Goal: Information Seeking & Learning: Learn about a topic

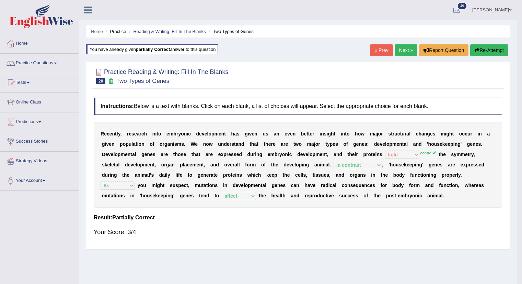
select select "hold"
select select "In contrast"
select select "As"
select select "affect"
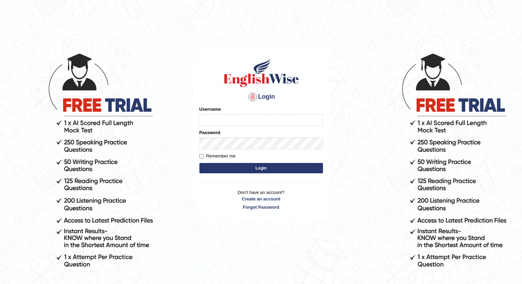
type input "santoshdarvandar"
click at [214, 167] on button "Login" at bounding box center [261, 168] width 124 height 10
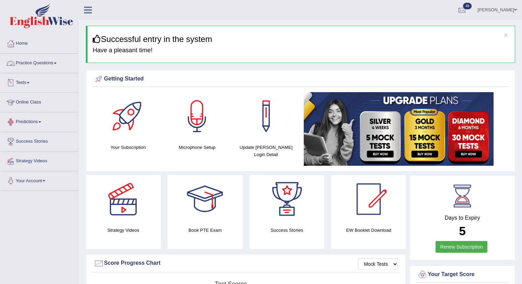
click at [26, 67] on link "Practice Questions" at bounding box center [39, 62] width 78 height 17
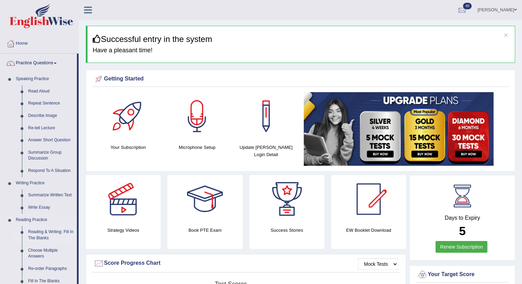
click at [38, 232] on link "Reading & Writing: Fill In The Blanks" at bounding box center [51, 235] width 52 height 18
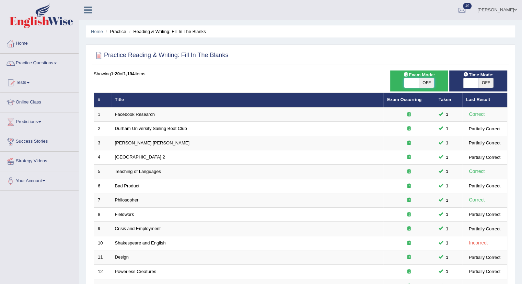
click at [410, 80] on span at bounding box center [411, 83] width 15 height 10
checkbox input "true"
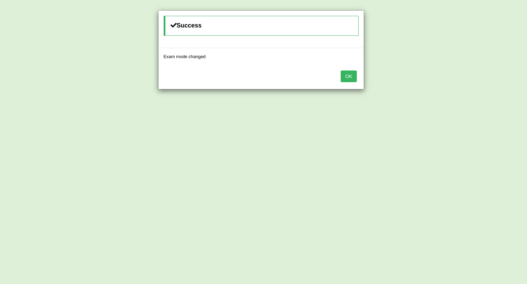
click at [347, 77] on button "OK" at bounding box center [349, 76] width 16 height 12
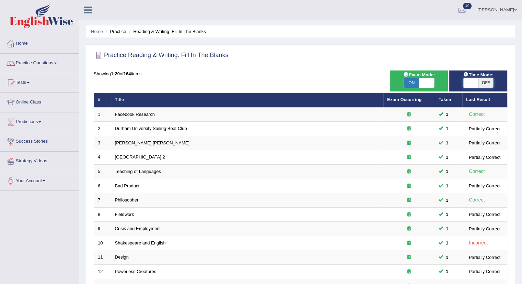
click at [467, 84] on span at bounding box center [470, 83] width 15 height 10
checkbox input "true"
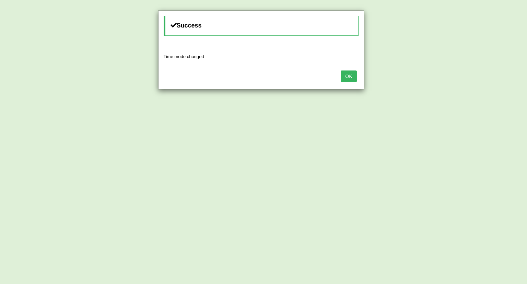
click at [347, 79] on button "OK" at bounding box center [349, 76] width 16 height 12
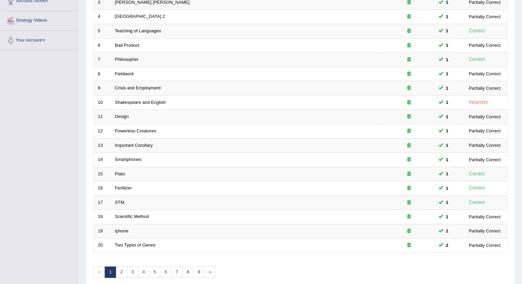
scroll to position [142, 0]
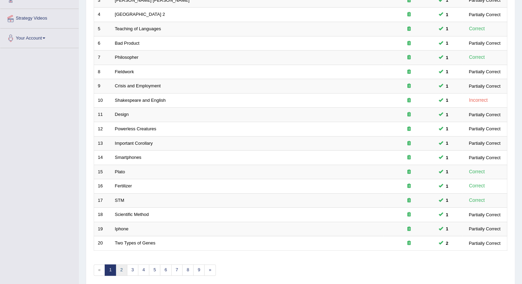
click at [120, 267] on link "2" at bounding box center [121, 269] width 11 height 11
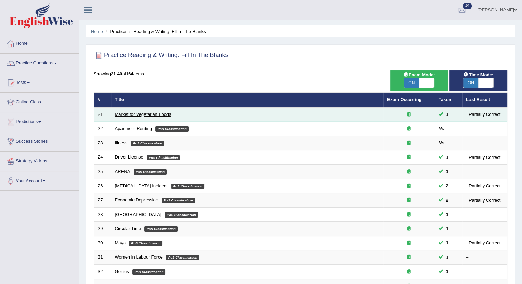
click at [128, 113] on link "Market for Vegetarian Foods" at bounding box center [143, 114] width 56 height 5
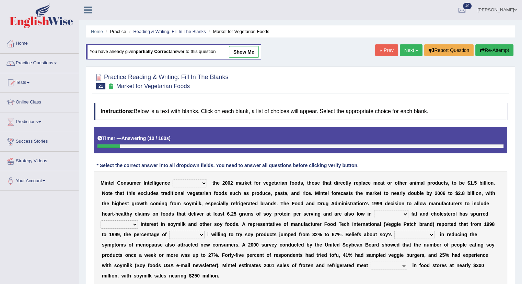
click at [183, 183] on select "deals fulfills creates estimates" at bounding box center [190, 183] width 34 height 8
select select "fulfills"
click at [173, 179] on select "deals fulfills creates estimates" at bounding box center [190, 183] width 34 height 8
click at [384, 211] on select "saturated solid acid liquid" at bounding box center [391, 214] width 34 height 8
select select "saturated"
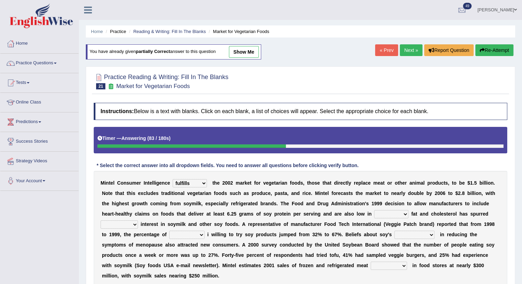
click at [374, 210] on select "saturated solid acid liquid" at bounding box center [391, 214] width 34 height 8
click at [120, 224] on select "good big tremendous extreme" at bounding box center [119, 224] width 37 height 8
select select "big"
click at [101, 220] on select "good big tremendous extreme" at bounding box center [119, 224] width 37 height 8
click at [188, 237] on select "guests consumers customers clients" at bounding box center [186, 234] width 35 height 8
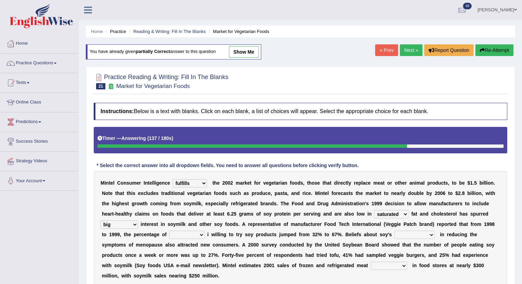
select select "customers"
click at [169, 230] on select "guests consumers customers clients" at bounding box center [186, 234] width 35 height 8
click at [414, 232] on select "effectiveness timeliness efficiency goodness" at bounding box center [414, 234] width 40 height 8
select select "effectiveness"
click at [394, 230] on select "effectiveness timeliness efficiency goodness" at bounding box center [414, 234] width 40 height 8
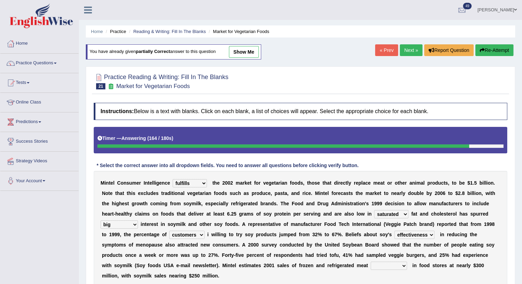
click at [374, 264] on select "foods choices staffs alternatives" at bounding box center [389, 265] width 36 height 8
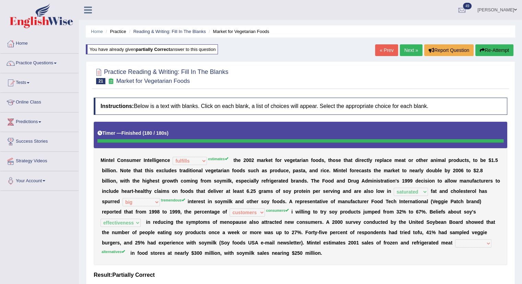
click at [410, 50] on link "Next »" at bounding box center [411, 50] width 23 height 12
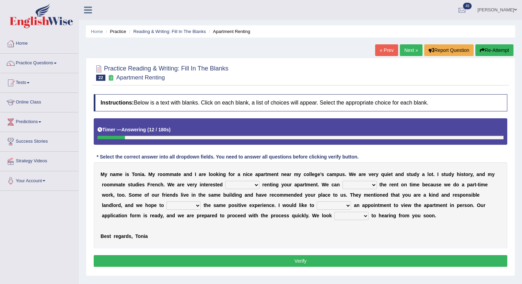
click at [240, 183] on select "for about at in" at bounding box center [242, 185] width 34 height 8
select select "in"
click at [225, 181] on select "for about at in" at bounding box center [242, 185] width 34 height 8
click at [363, 184] on select "afford get pay bring" at bounding box center [360, 185] width 34 height 8
select select "pay"
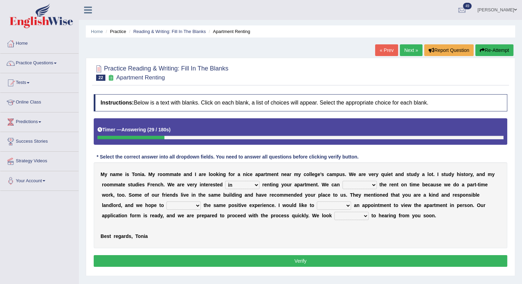
click at [343, 181] on select "afford get pay bring" at bounding box center [360, 185] width 34 height 8
click at [179, 206] on select "form meet have decide" at bounding box center [183, 205] width 34 height 8
select select "meet"
click at [166, 201] on select "form meet have decide" at bounding box center [183, 205] width 34 height 8
click at [334, 203] on select "own recall revise make" at bounding box center [334, 205] width 34 height 8
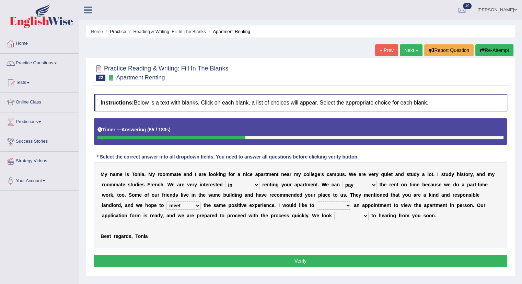
select select "make"
click at [317, 201] on select "own recall revise make" at bounding box center [334, 205] width 34 height 8
click at [356, 214] on select "around out in forward" at bounding box center [351, 215] width 34 height 8
select select "forward"
click at [334, 211] on select "around out in forward" at bounding box center [351, 215] width 34 height 8
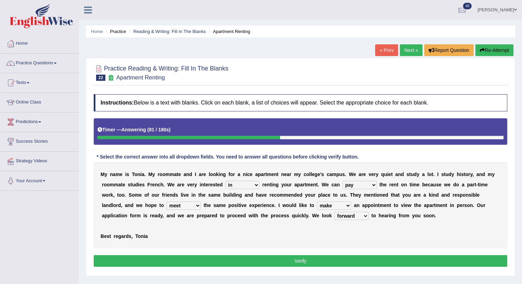
click at [240, 258] on button "Verify" at bounding box center [301, 261] width 414 height 12
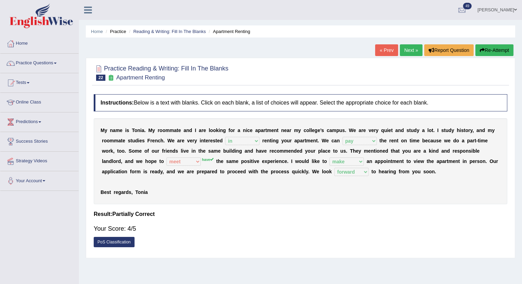
click at [409, 51] on link "Next »" at bounding box center [411, 50] width 23 height 12
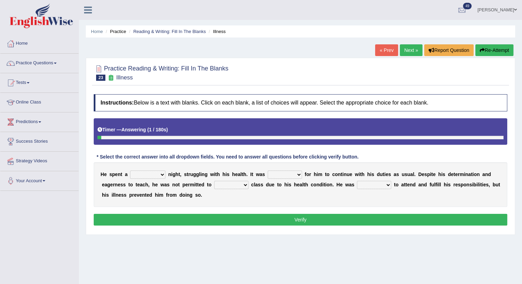
click at [142, 174] on select "cheerful restful meaningful painful" at bounding box center [147, 174] width 35 height 8
select select "painful"
click at [130, 170] on select "cheerful restful meaningful painful" at bounding box center [147, 174] width 35 height 8
click at [286, 172] on select "enjoyable simple difficult natural" at bounding box center [285, 174] width 34 height 8
select select "difficult"
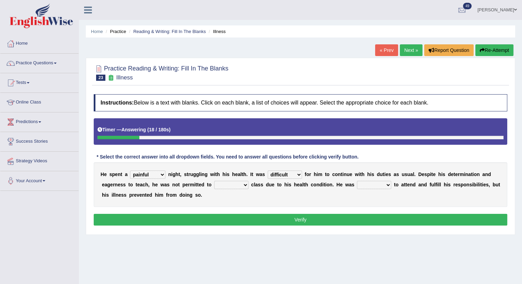
click at [268, 170] on select "enjoyable simple difficult natural" at bounding box center [285, 174] width 34 height 8
click at [235, 183] on select "teach leave cancel attend" at bounding box center [231, 185] width 34 height 8
select select "attend"
click at [214, 181] on select "teach leave cancel attend" at bounding box center [231, 185] width 34 height 8
click at [377, 185] on select "anxious forced lazy happy" at bounding box center [374, 185] width 34 height 8
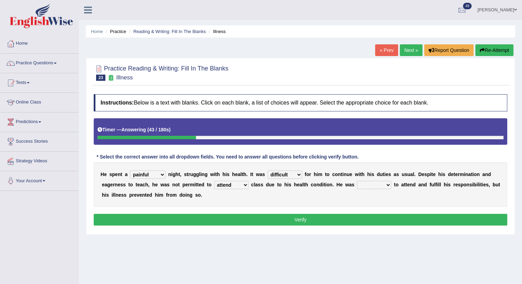
select select "happy"
click at [357, 181] on select "anxious forced lazy happy" at bounding box center [374, 185] width 34 height 8
click at [303, 219] on button "Verify" at bounding box center [301, 220] width 414 height 12
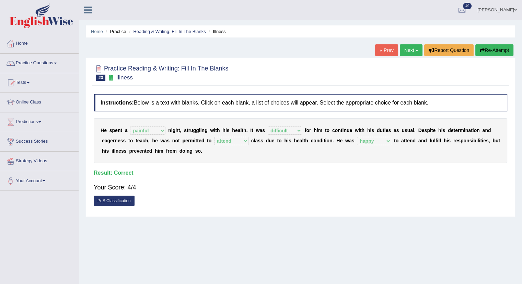
click at [408, 45] on link "Next »" at bounding box center [411, 50] width 23 height 12
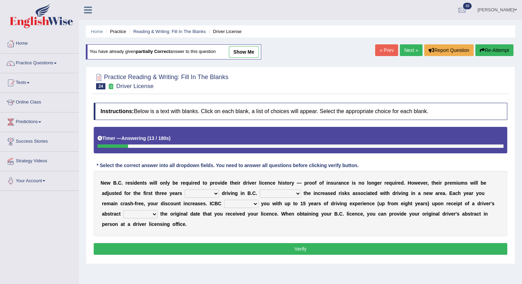
click at [202, 193] on select "within among against of" at bounding box center [202, 193] width 34 height 8
select select "of"
click at [185, 189] on select "within among against of" at bounding box center [202, 193] width 34 height 8
click at [288, 191] on select "depending on as for due to thanks to" at bounding box center [280, 193] width 41 height 8
select select "depending on"
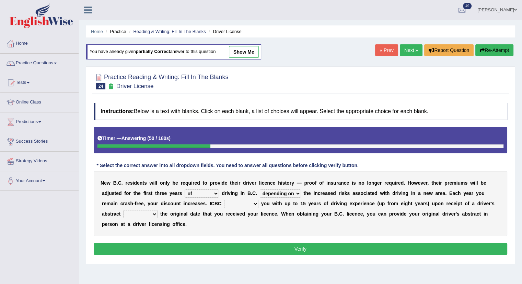
click at [260, 189] on select "depending on as for due to thanks to" at bounding box center [280, 193] width 41 height 8
click at [240, 201] on select "credited crediting credit will credit" at bounding box center [241, 203] width 34 height 8
click at [224, 199] on select "credited crediting credit will credit" at bounding box center [241, 203] width 34 height 8
click at [239, 202] on select "credited crediting credit will credit" at bounding box center [241, 203] width 34 height 8
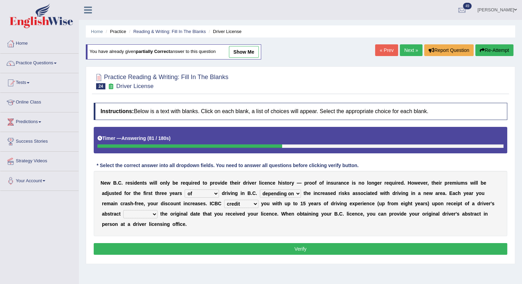
click at [239, 202] on select "credited crediting credit will credit" at bounding box center [241, 203] width 34 height 8
select select "will credit"
click at [224, 199] on select "credited crediting credit will credit" at bounding box center [241, 203] width 34 height 8
click at [136, 212] on select "showing show shows shown" at bounding box center [140, 214] width 34 height 8
select select "showing"
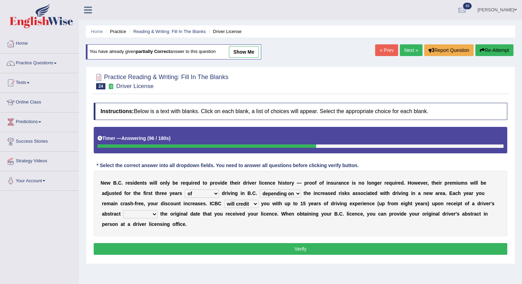
click at [123, 210] on select "showing show shows shown" at bounding box center [140, 214] width 34 height 8
click at [162, 247] on button "Verify" at bounding box center [301, 249] width 414 height 12
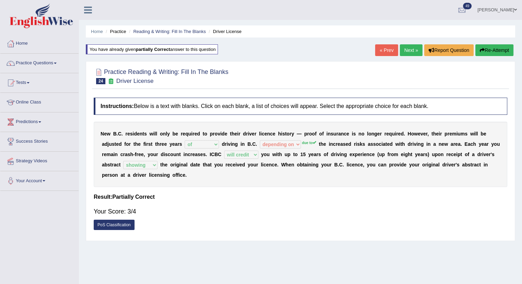
click at [404, 51] on link "Next »" at bounding box center [411, 50] width 23 height 12
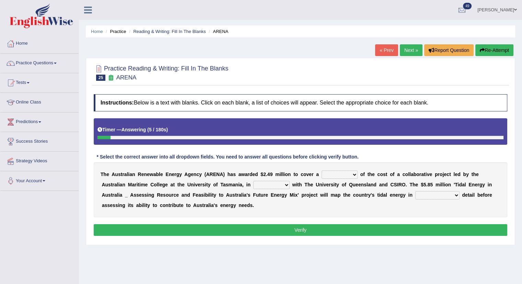
click at [336, 175] on select "wholesome total portion worth" at bounding box center [340, 174] width 36 height 8
select select "total"
click at [322, 170] on select "wholesome total portion worth" at bounding box center [340, 174] width 36 height 8
click at [272, 184] on select "disguise contrast partnership revenge" at bounding box center [271, 185] width 36 height 8
select select "partnership"
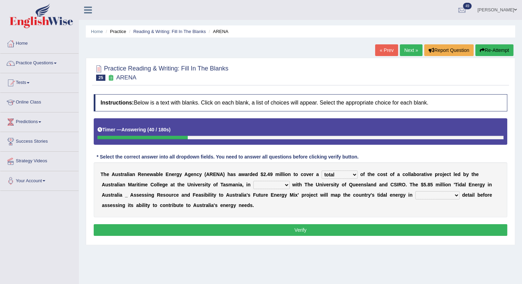
click at [253, 181] on select "disguise contrast partnership revenge" at bounding box center [271, 185] width 36 height 8
click at [424, 194] on select "unexpected unforgiven universal unprecedented" at bounding box center [437, 195] width 44 height 8
select select "unprecedented"
click at [415, 191] on select "unexpected unforgiven universal unprecedented" at bounding box center [437, 195] width 44 height 8
click at [325, 230] on button "Verify" at bounding box center [301, 230] width 414 height 12
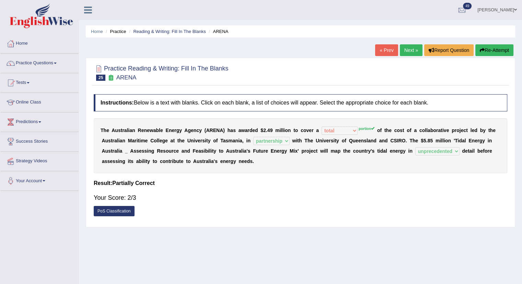
click at [402, 52] on link "Next »" at bounding box center [411, 50] width 23 height 12
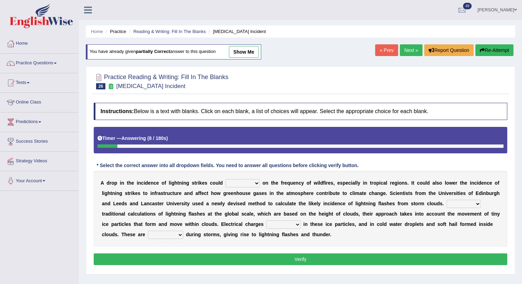
click at [244, 182] on select "dwell focus impact depend" at bounding box center [243, 183] width 34 height 8
select select "impact"
click at [226, 179] on select "dwell focus impact depend" at bounding box center [243, 183] width 34 height 8
click at [468, 203] on select "Unlike Unless Except Besides" at bounding box center [464, 203] width 34 height 8
click at [447, 199] on select "Unlike Unless Except Besides" at bounding box center [464, 203] width 34 height 8
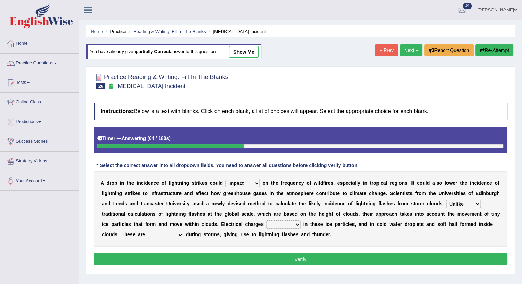
click at [451, 205] on select "Unlike Unless Except Besides" at bounding box center [464, 203] width 34 height 8
select select "Besides"
click at [447, 199] on select "Unlike Unless Except Besides" at bounding box center [464, 203] width 34 height 8
click at [291, 221] on select "run off build up mess up zoom in" at bounding box center [283, 224] width 34 height 8
select select "build up"
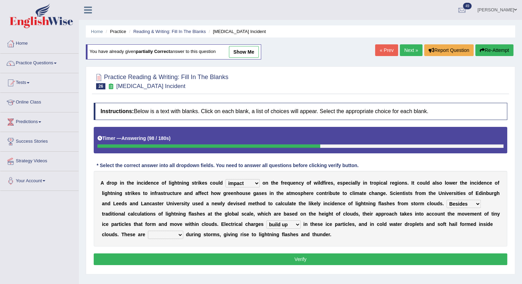
click at [266, 220] on select "run off build up mess up zoom in" at bounding box center [283, 224] width 34 height 8
click at [162, 230] on select "collected diverted rounded discharged" at bounding box center [165, 234] width 35 height 8
click at [148, 230] on select "collected diverted rounded discharged" at bounding box center [165, 234] width 35 height 8
click at [165, 232] on select "collected diverted rounded discharged" at bounding box center [165, 234] width 35 height 8
select select "collected"
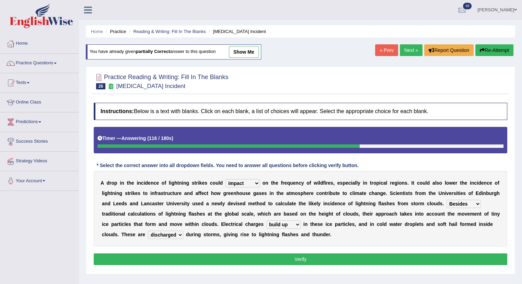
click at [148, 230] on select "collected diverted rounded discharged" at bounding box center [165, 234] width 35 height 8
click at [173, 261] on button "Verify" at bounding box center [301, 259] width 414 height 12
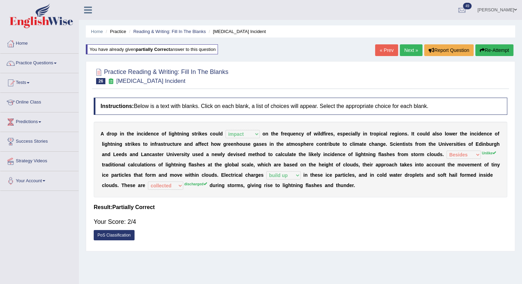
click at [410, 53] on link "Next »" at bounding box center [411, 50] width 23 height 12
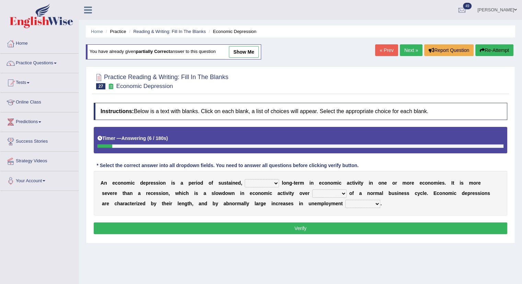
click at [257, 182] on select "variation promotion downturn reduction" at bounding box center [262, 183] width 34 height 8
select select "variation"
click at [245, 179] on select "variation promotion downturn reduction" at bounding box center [262, 183] width 34 height 8
click at [314, 195] on select "an era the course a tally the year" at bounding box center [329, 193] width 34 height 8
select select "the year"
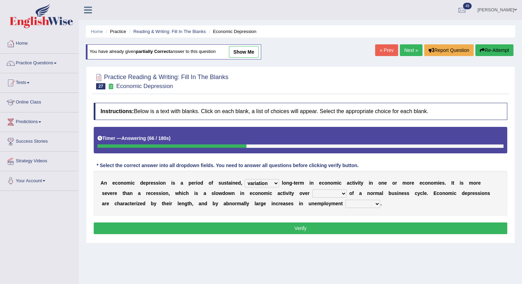
click at [312, 189] on select "an era the course a tally the year" at bounding box center [329, 193] width 34 height 8
click at [351, 206] on select "calculation bias ratio rate" at bounding box center [362, 203] width 35 height 8
select select "ratio"
click at [345, 199] on select "calculation bias ratio rate" at bounding box center [362, 203] width 35 height 8
click at [314, 220] on div "Instructions: Below is a text with blanks. Click on each blank, a list of choic…" at bounding box center [300, 169] width 417 height 140
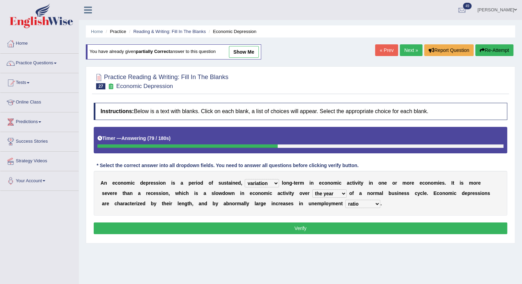
click at [308, 224] on button "Verify" at bounding box center [301, 228] width 414 height 12
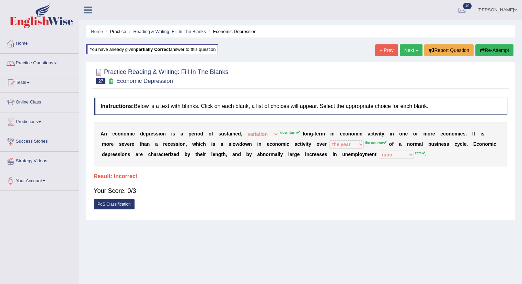
click at [285, 131] on sup "downturn" at bounding box center [290, 132] width 20 height 4
click at [254, 225] on div "Home Practice Reading & Writing: Fill In The Blanks Economic Depression You hav…" at bounding box center [300, 171] width 443 height 343
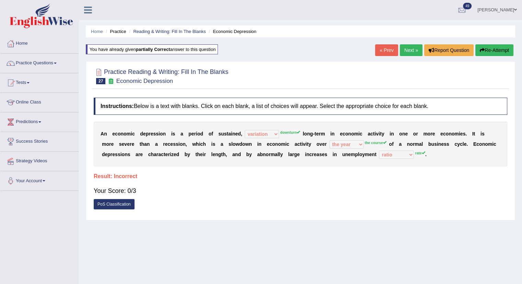
click at [254, 225] on div "Home Practice Reading & Writing: Fill In The Blanks Economic Depression You hav…" at bounding box center [300, 171] width 443 height 343
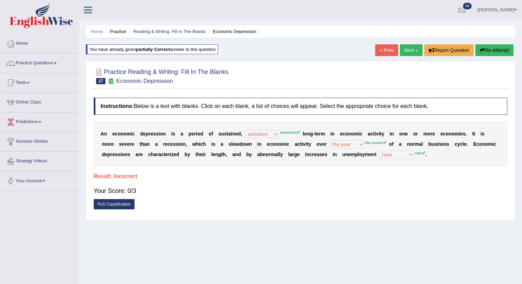
click at [254, 225] on div "Home Practice Reading & Writing: Fill In The Blanks Economic Depression You hav…" at bounding box center [300, 171] width 443 height 343
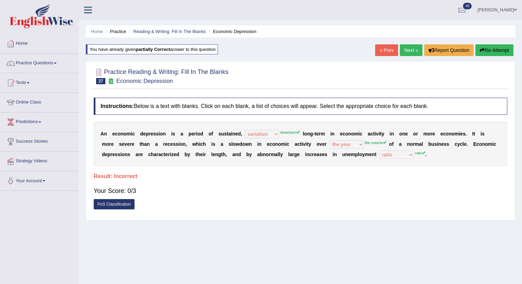
click at [254, 225] on div "Home Practice Reading & Writing: Fill In The Blanks Economic Depression You hav…" at bounding box center [300, 171] width 443 height 343
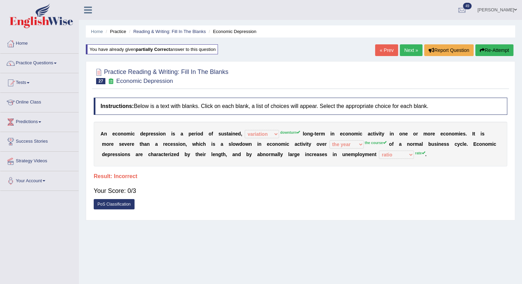
click at [254, 225] on div "Home Practice Reading & Writing: Fill In The Blanks Economic Depression You hav…" at bounding box center [300, 171] width 443 height 343
click at [112, 203] on link "PoS Classification" at bounding box center [114, 204] width 41 height 10
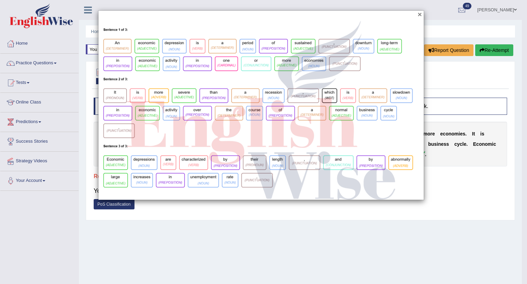
click at [419, 17] on button "×" at bounding box center [420, 14] width 4 height 7
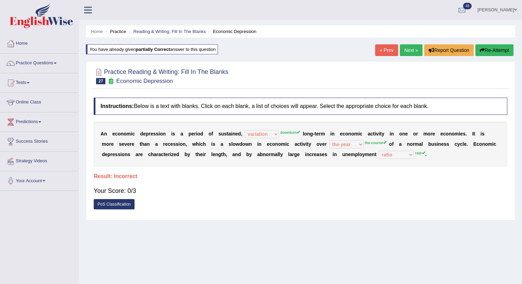
click at [405, 51] on link "Next »" at bounding box center [411, 50] width 23 height 12
